Goal: Find specific page/section: Find specific page/section

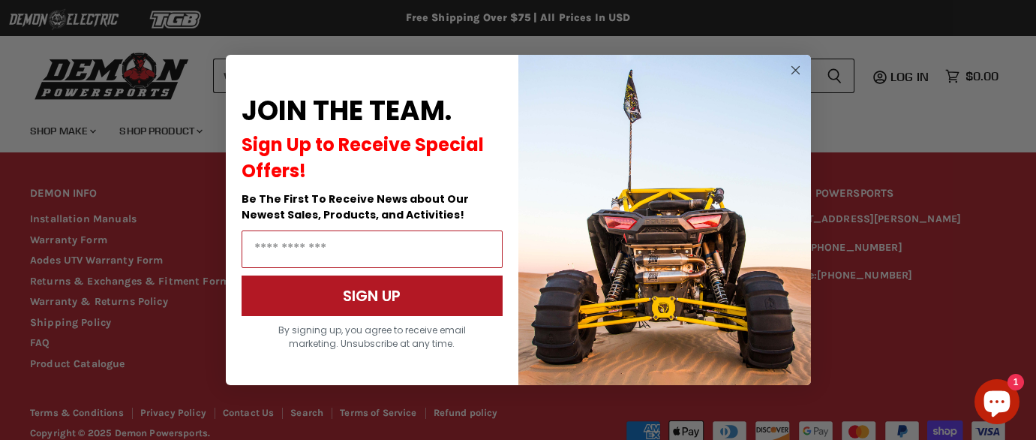
scroll to position [460, 0]
